Goal: Navigation & Orientation: Find specific page/section

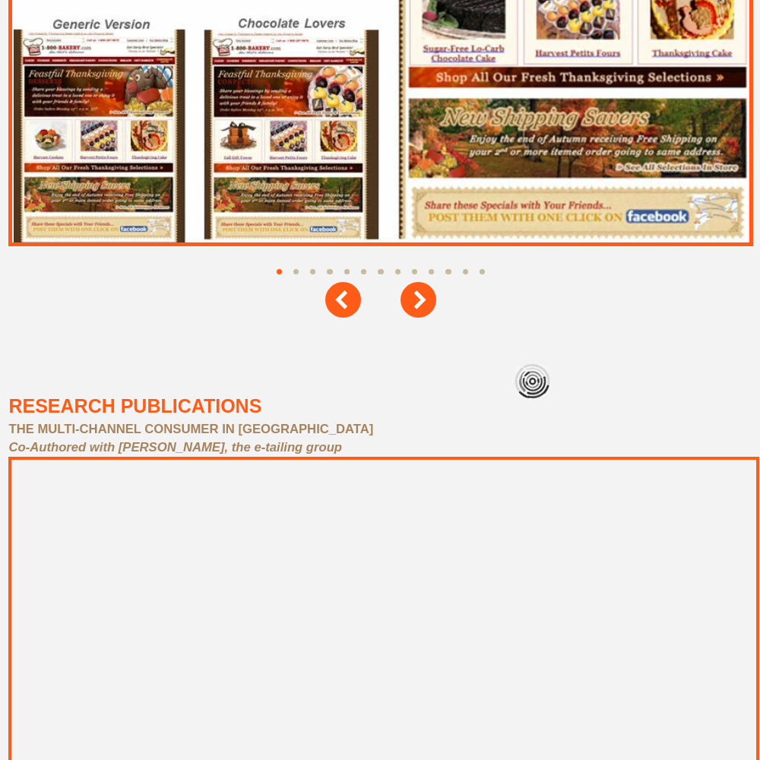
scroll to position [6836, 0]
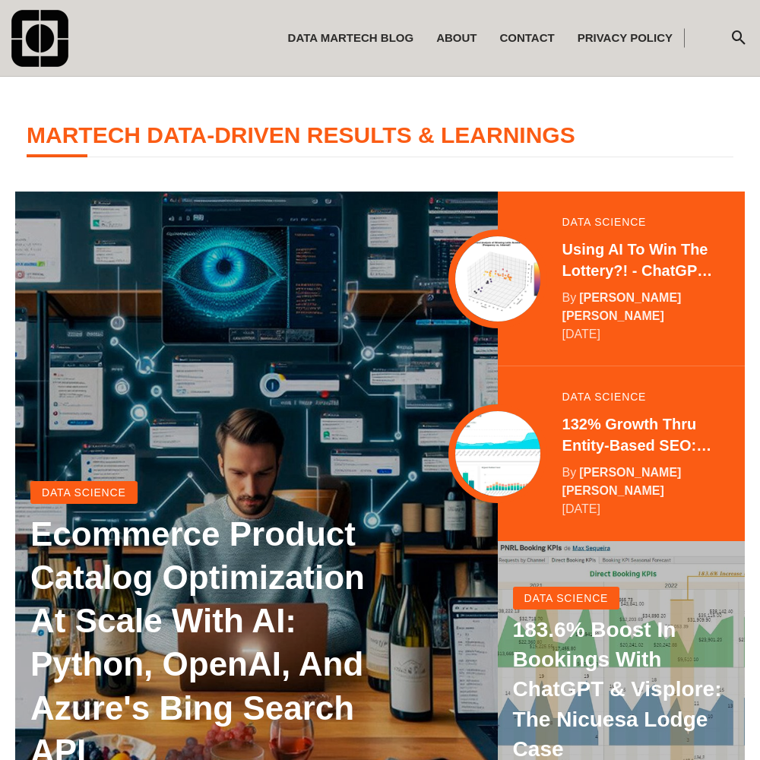
scroll to position [301, 0]
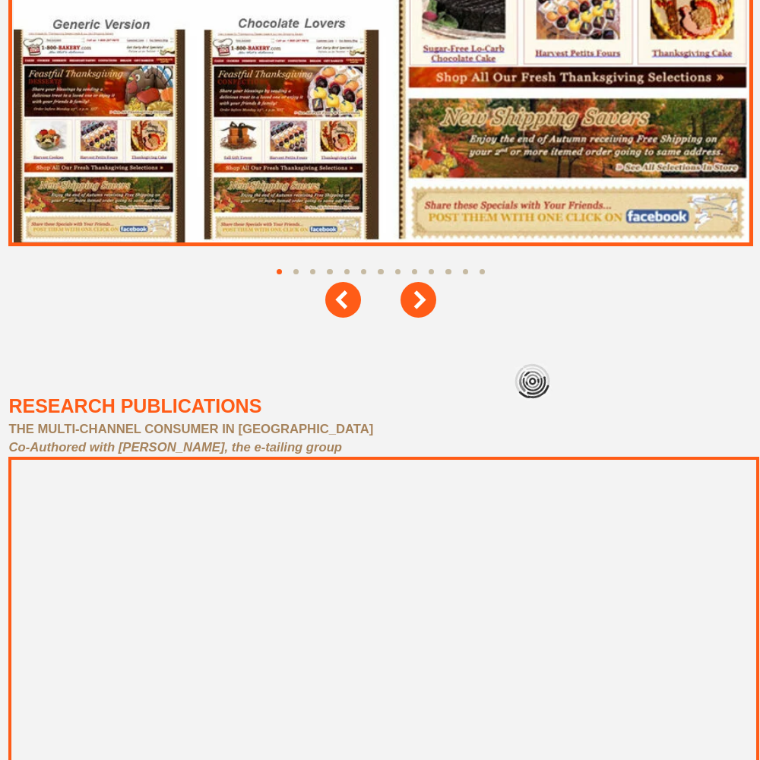
scroll to position [6836, 0]
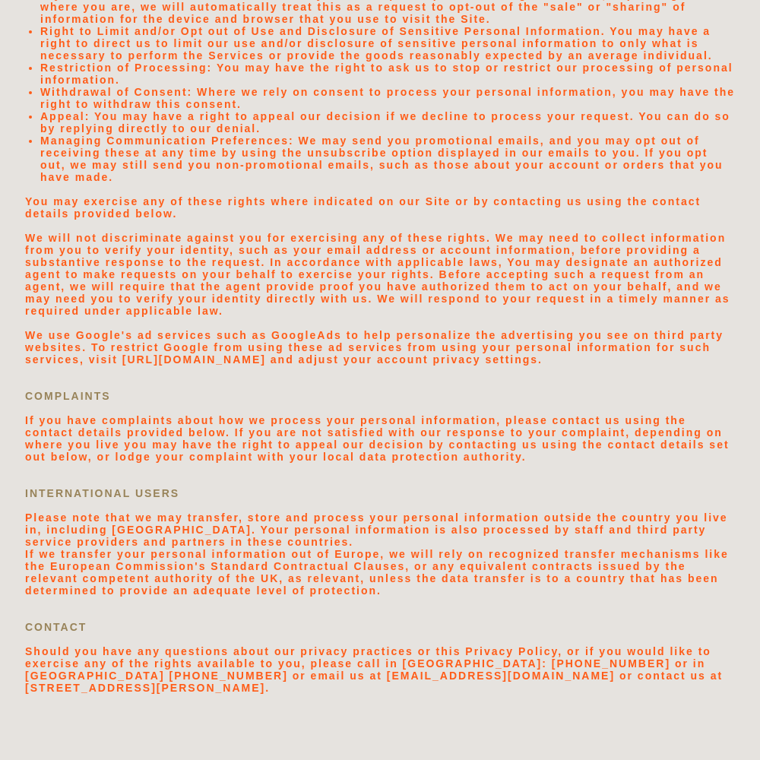
scroll to position [3228, 0]
